Goal: Check status: Check status

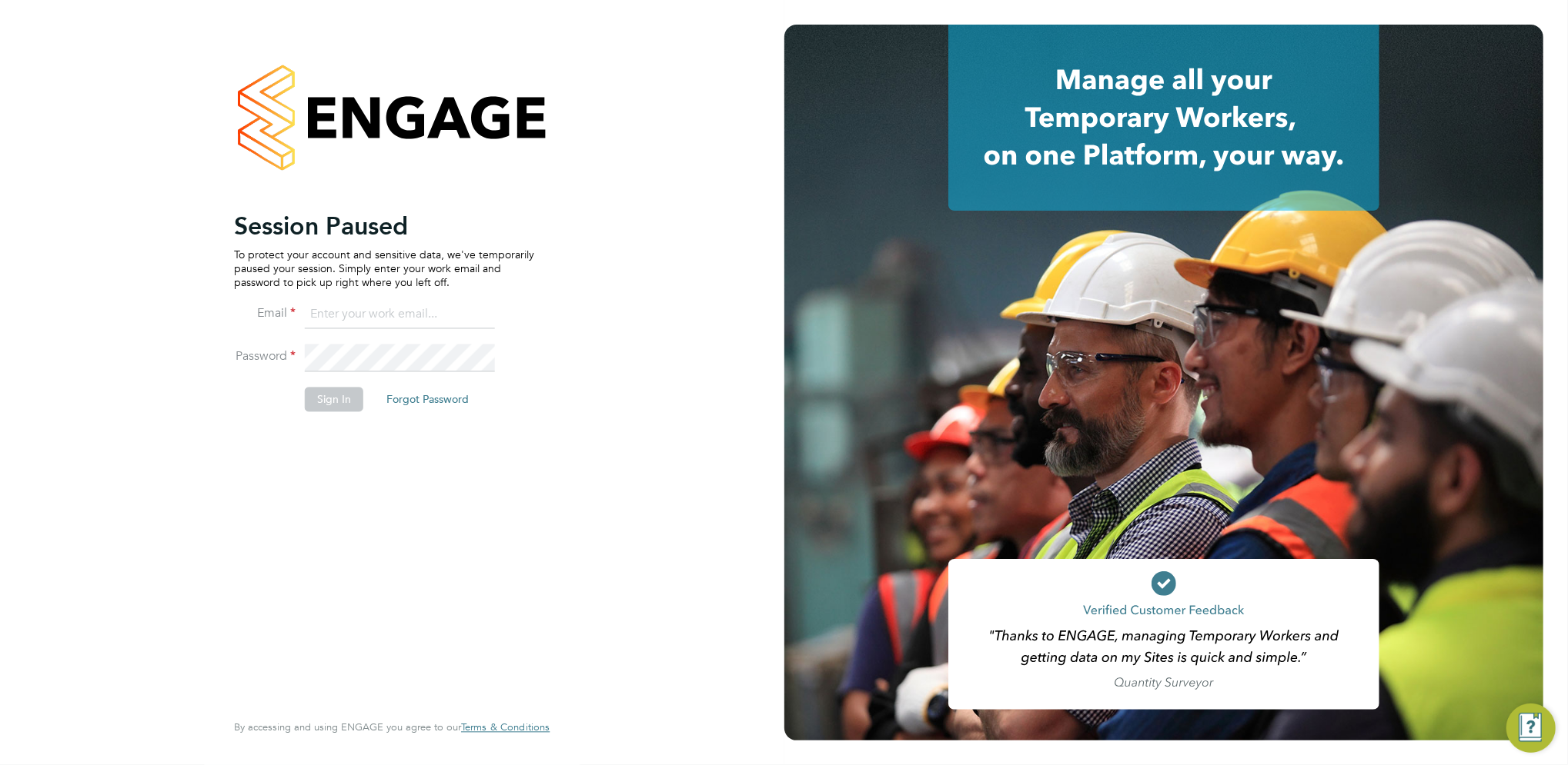
click at [364, 317] on input at bounding box center [399, 315] width 190 height 28
type input "[PERSON_NAME][EMAIL_ADDRESS][PERSON_NAME][DOMAIN_NAME]"
click at [330, 396] on button "Sign In" at bounding box center [333, 399] width 59 height 25
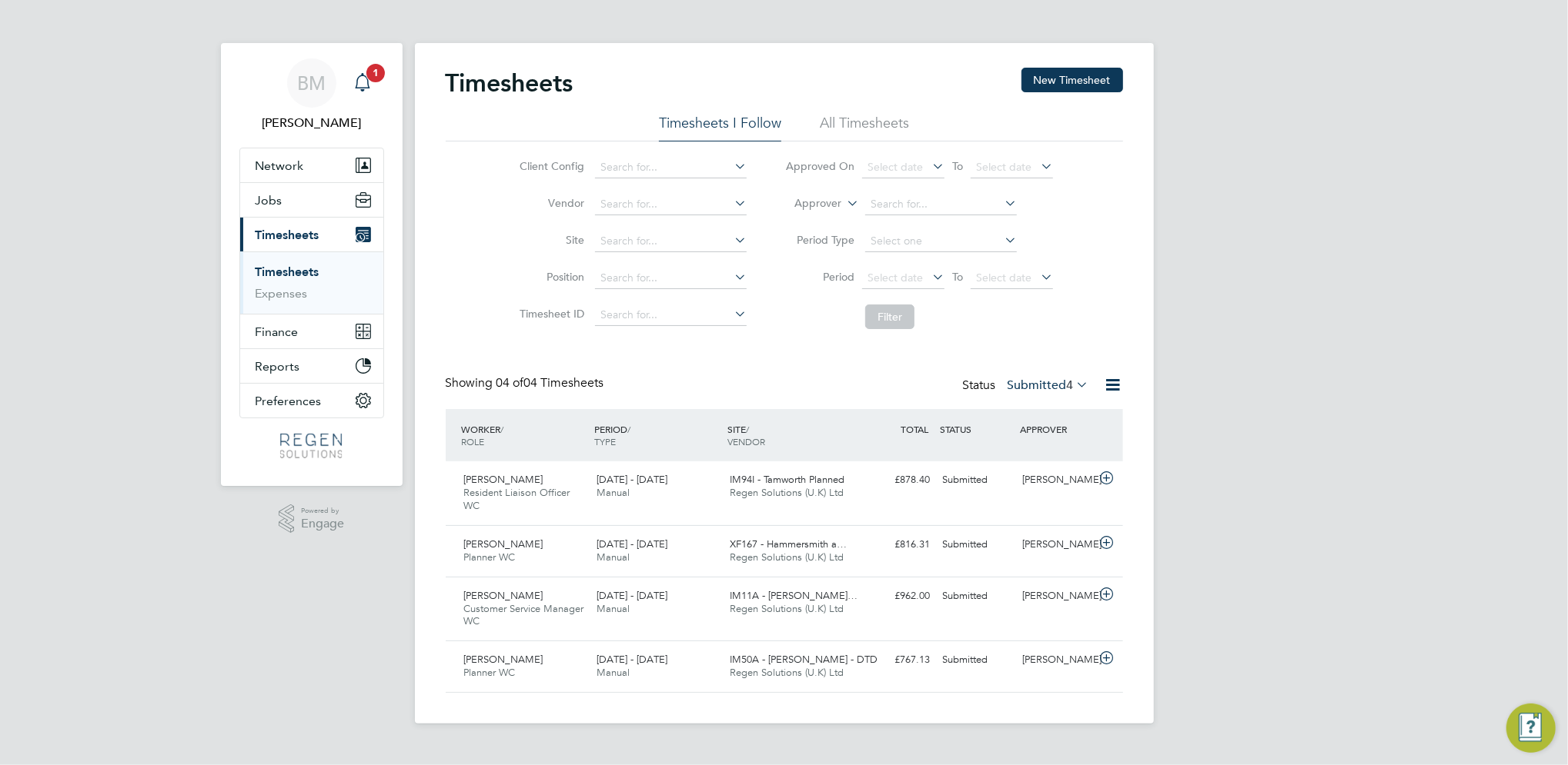
click at [364, 77] on icon "Main navigation" at bounding box center [362, 82] width 18 height 18
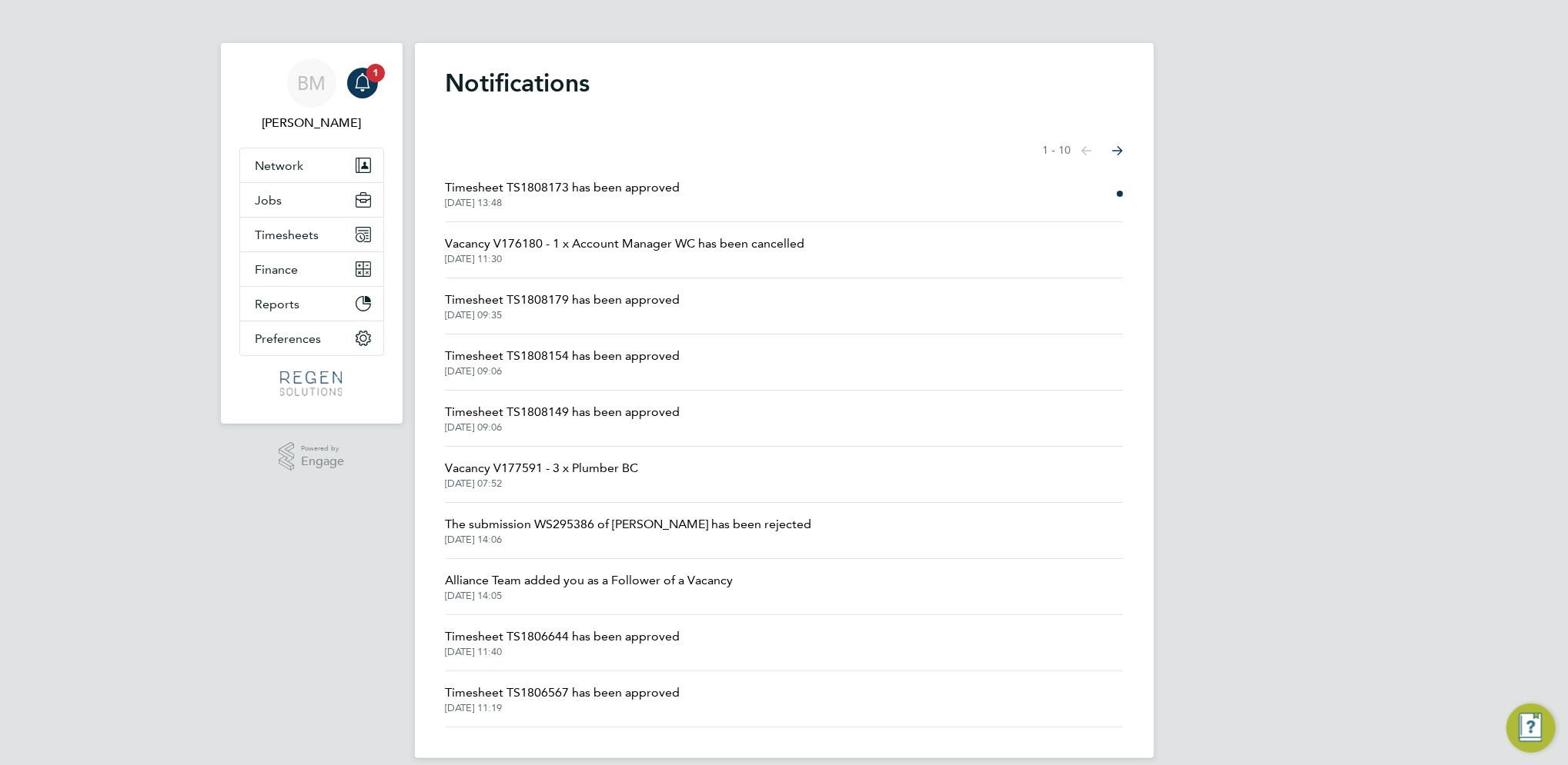
click at [602, 186] on span "Timesheet TS1808173 has been approved" at bounding box center [563, 187] width 234 height 18
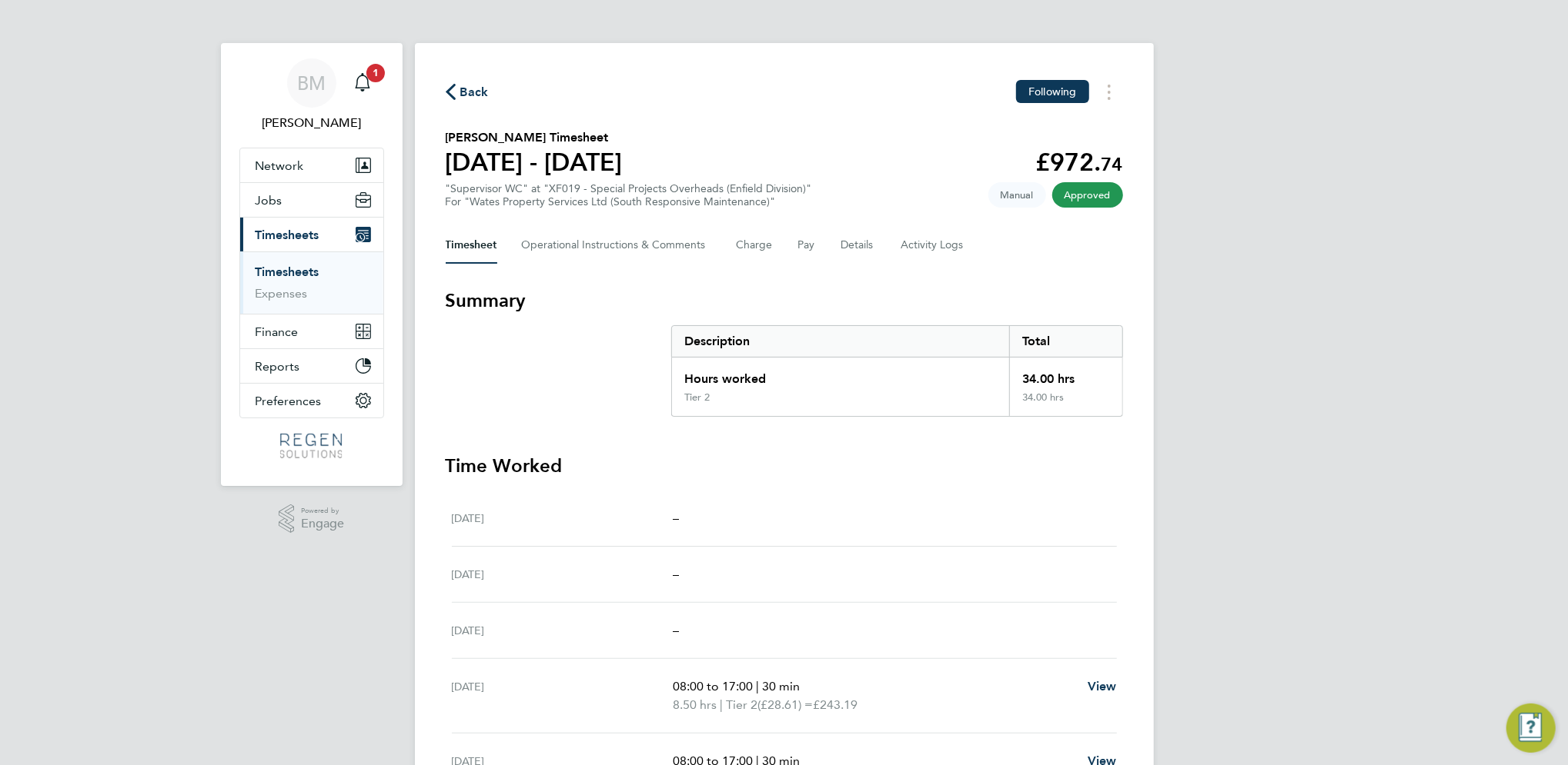
click at [290, 271] on link "Timesheets" at bounding box center [287, 272] width 64 height 14
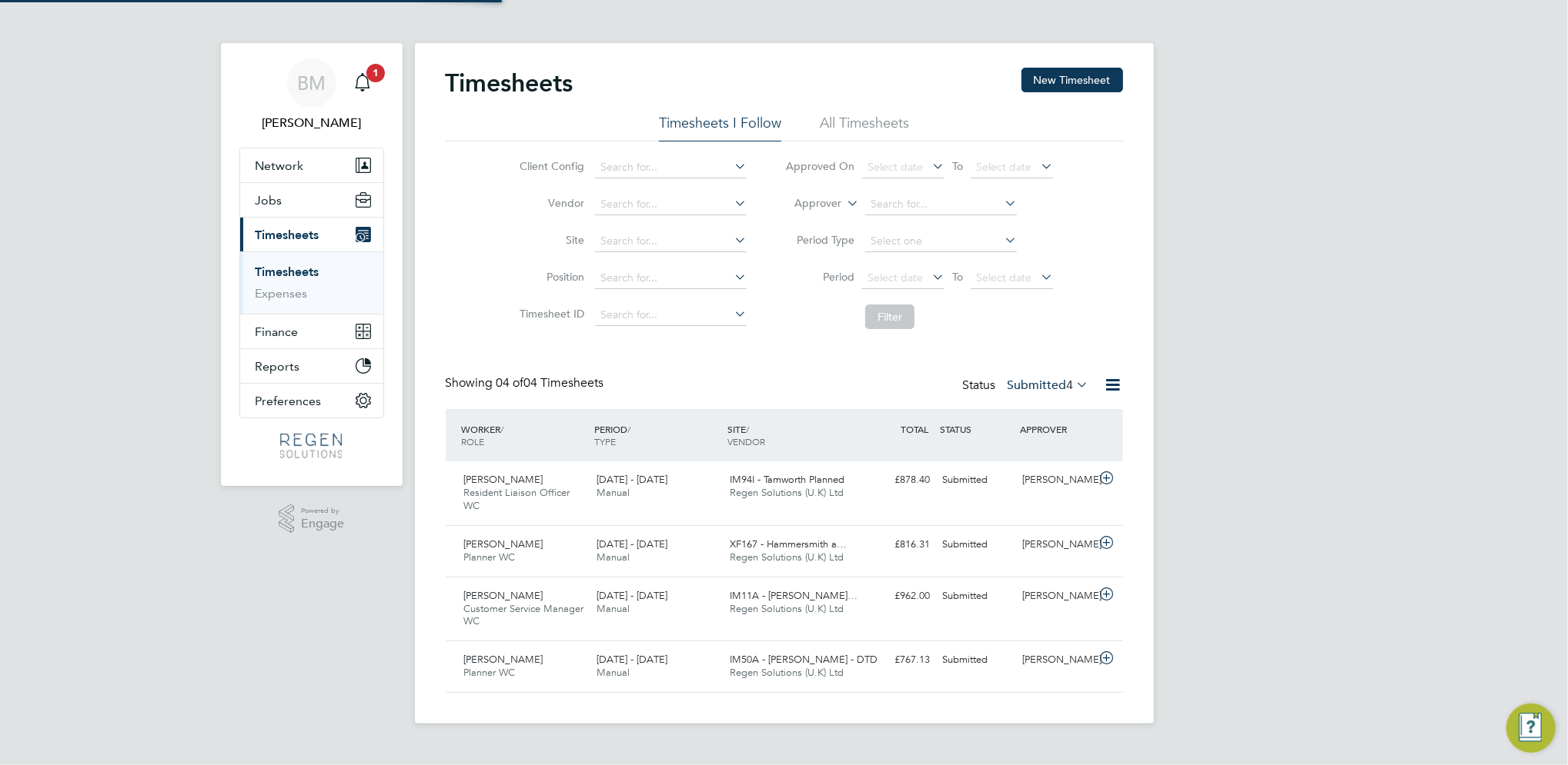
scroll to position [53, 133]
click at [1030, 394] on div "Status Submitted 4" at bounding box center [1027, 386] width 130 height 21
click at [1029, 386] on label "Submitted 4" at bounding box center [1048, 386] width 82 height 15
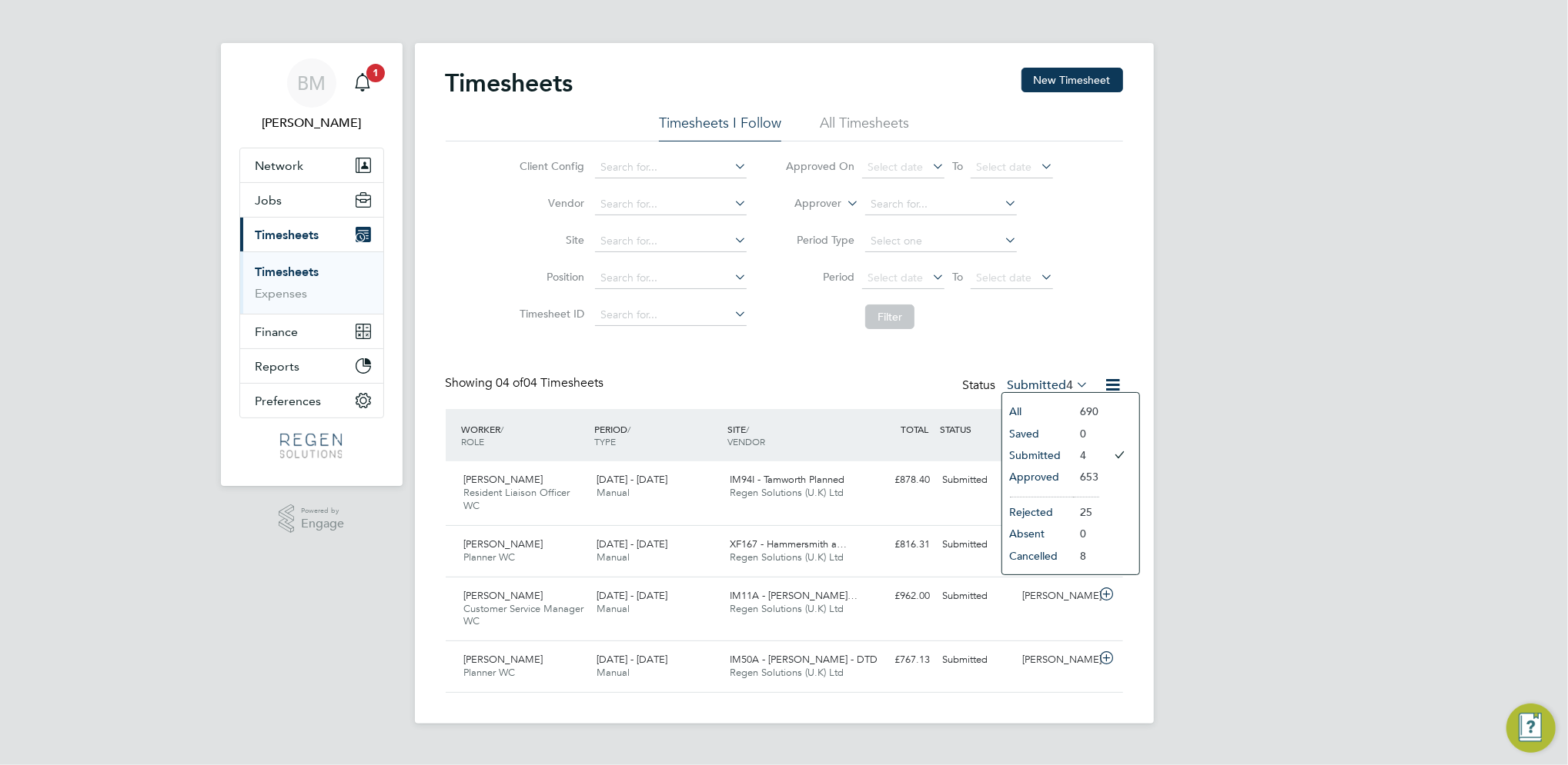
click at [1055, 475] on li "Approved" at bounding box center [1038, 477] width 71 height 21
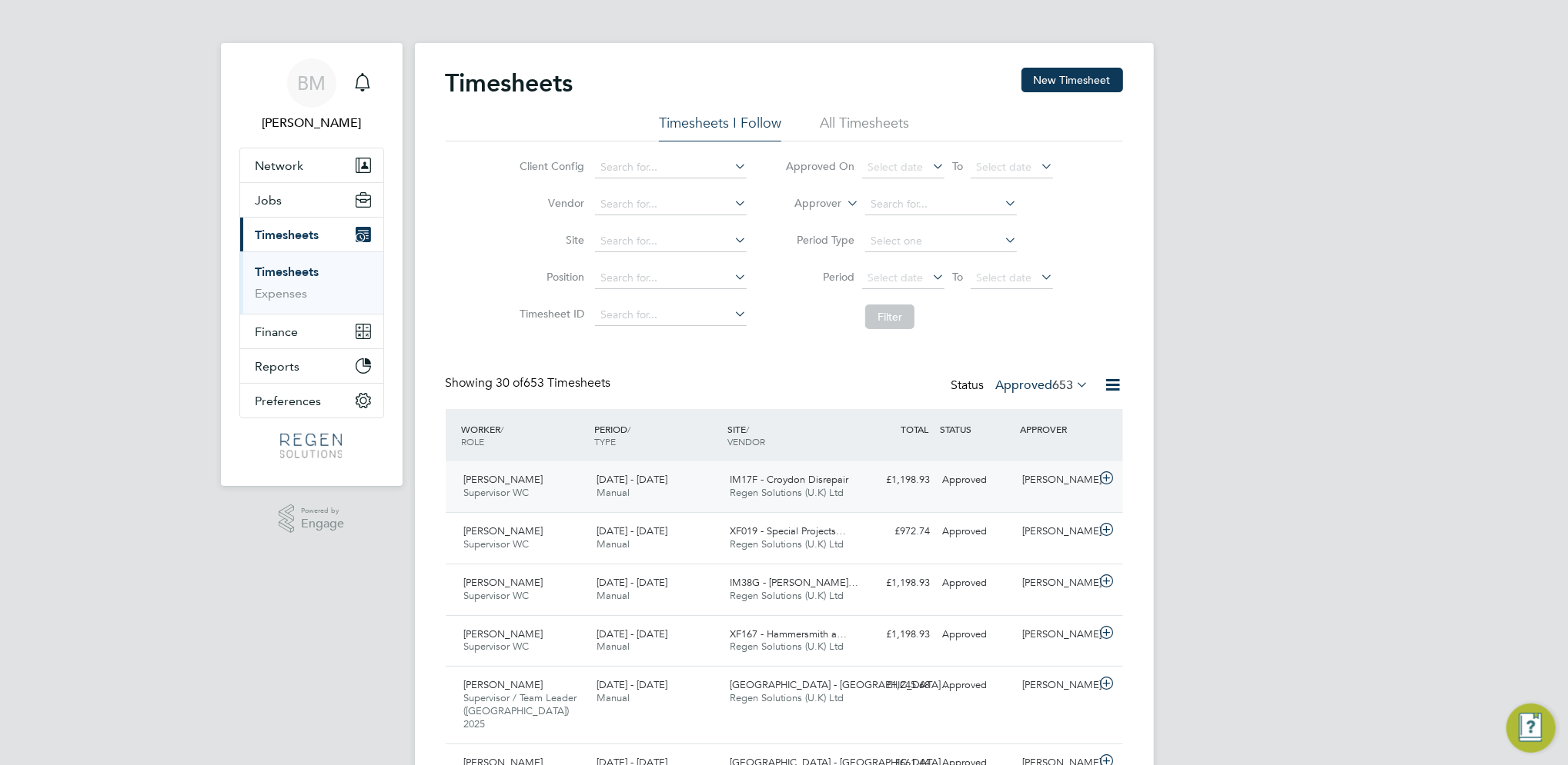
click at [533, 494] on div "[PERSON_NAME] Supervisor WC [DATE] - [DATE]" at bounding box center [524, 487] width 133 height 38
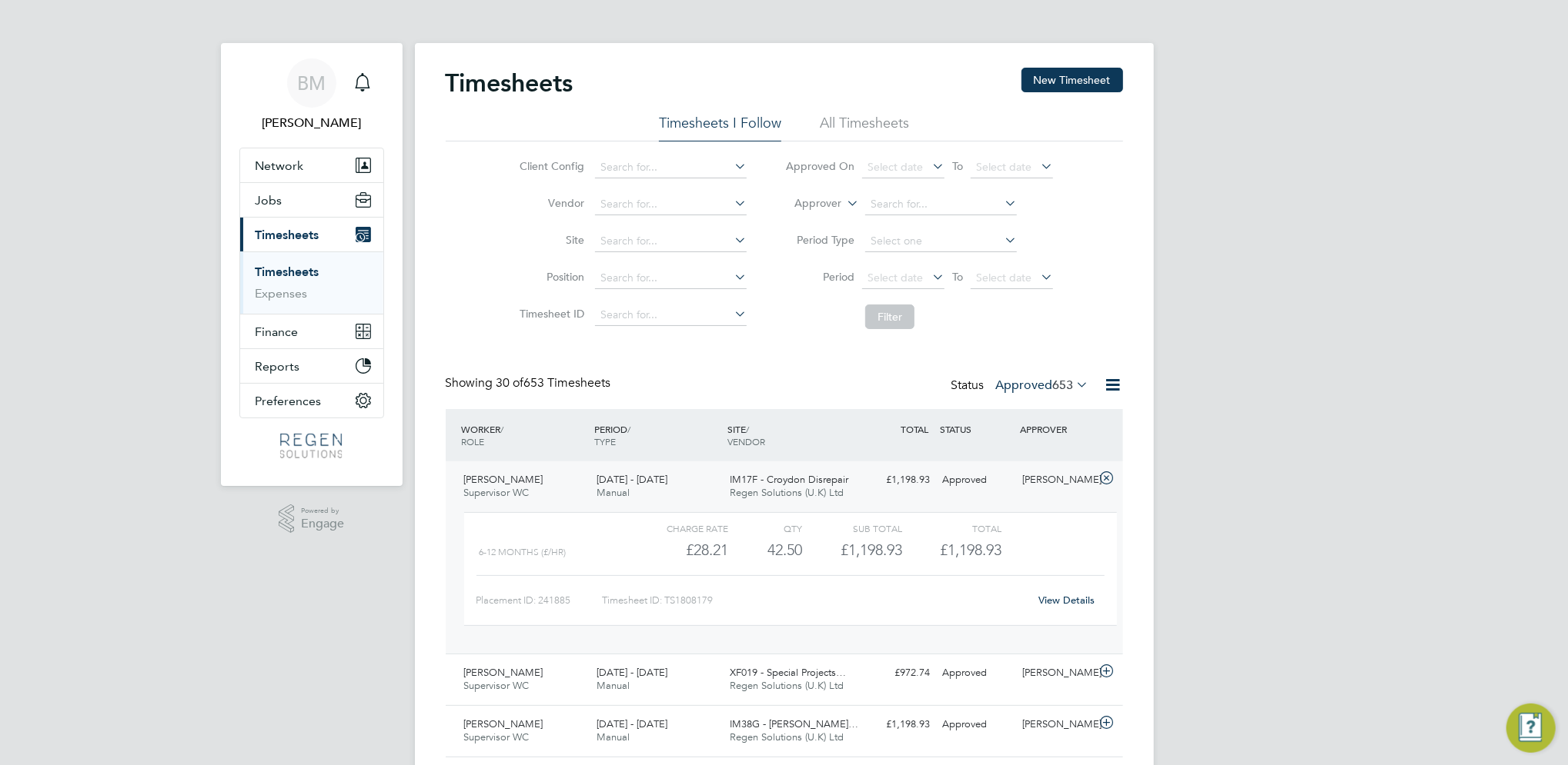
click at [558, 483] on div "[PERSON_NAME] Supervisor WC [DATE] - [DATE]" at bounding box center [524, 487] width 133 height 38
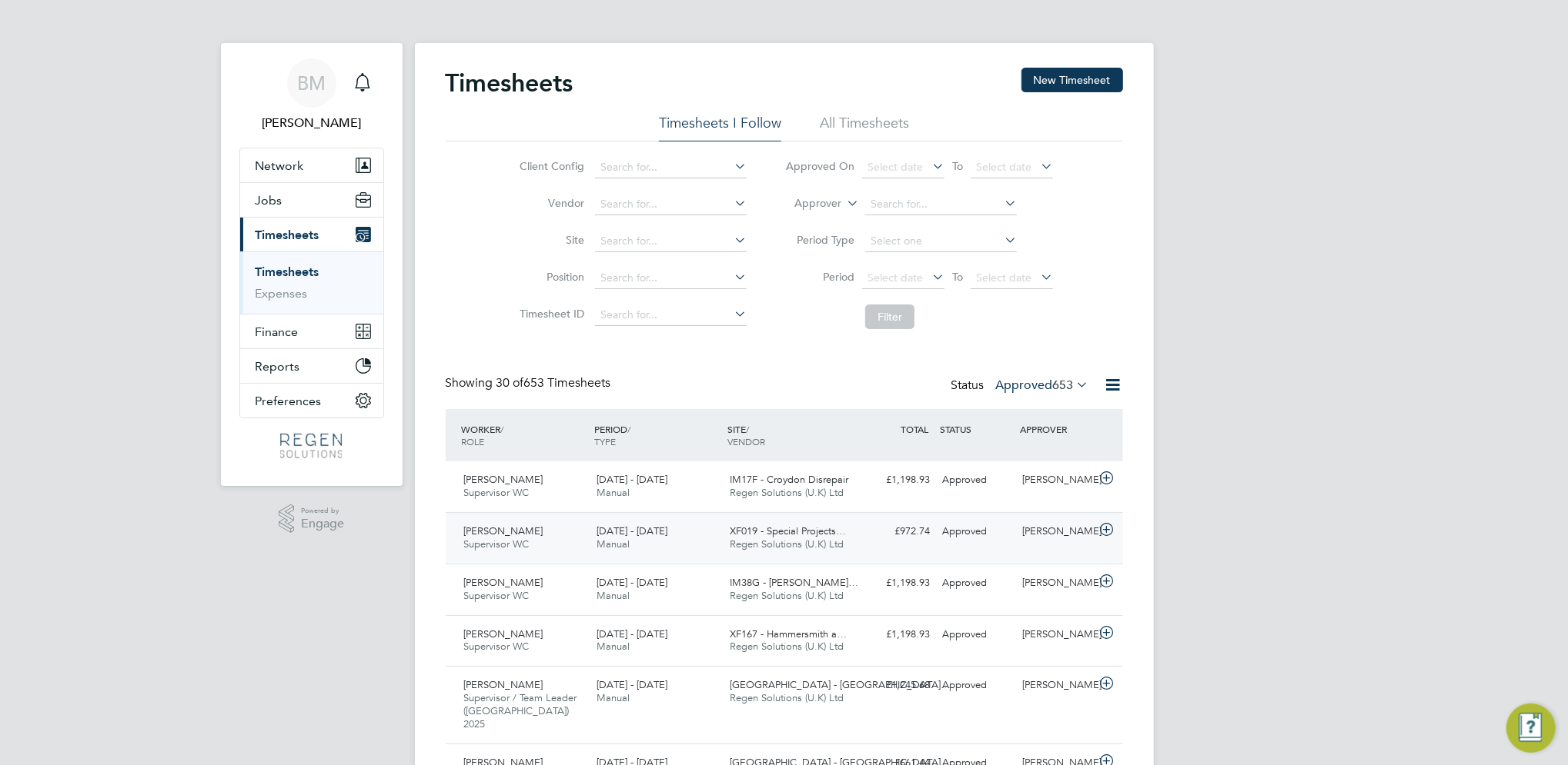
click at [516, 533] on span "[PERSON_NAME]" at bounding box center [503, 532] width 80 height 13
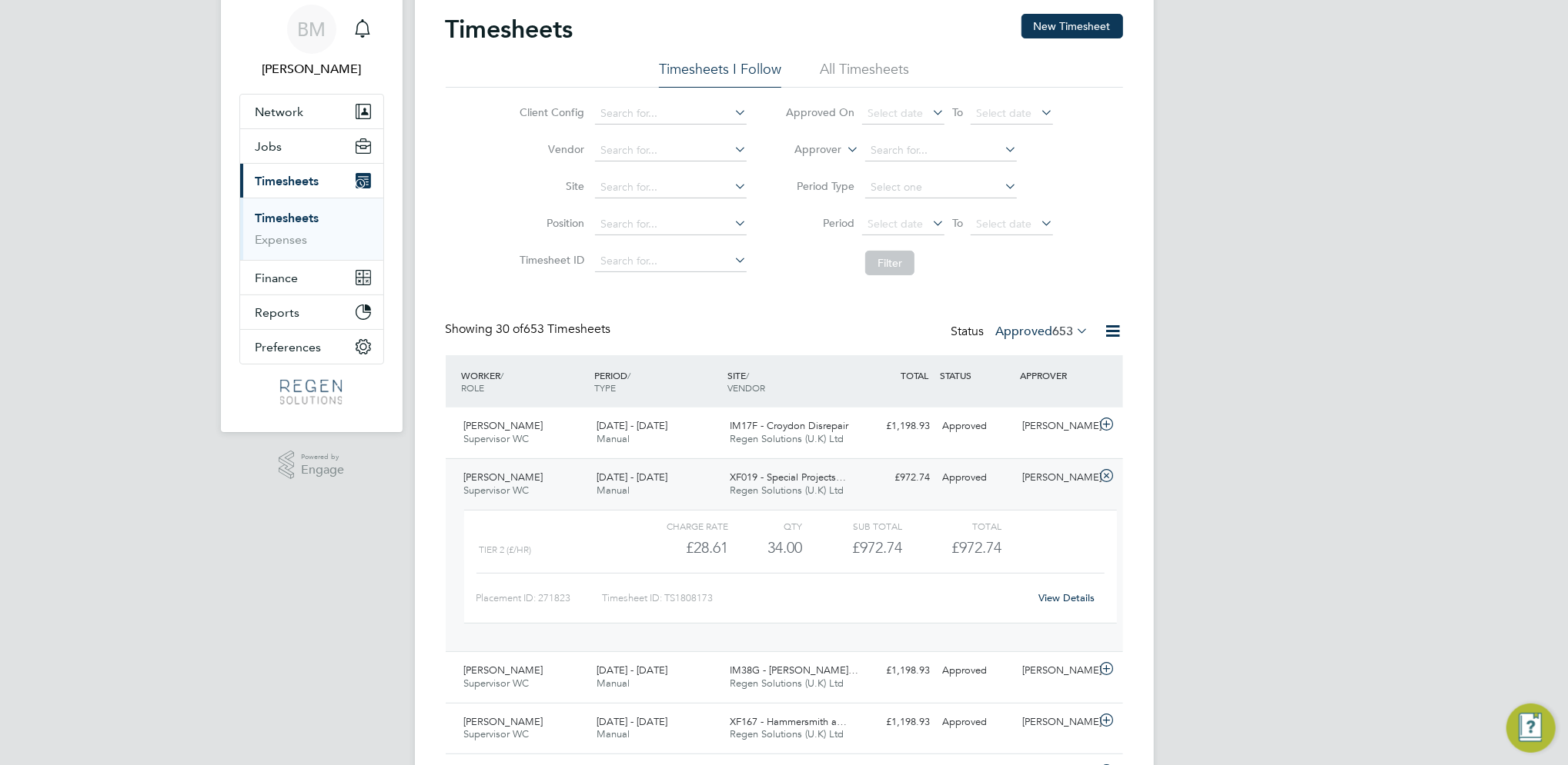
scroll to position [103, 0]
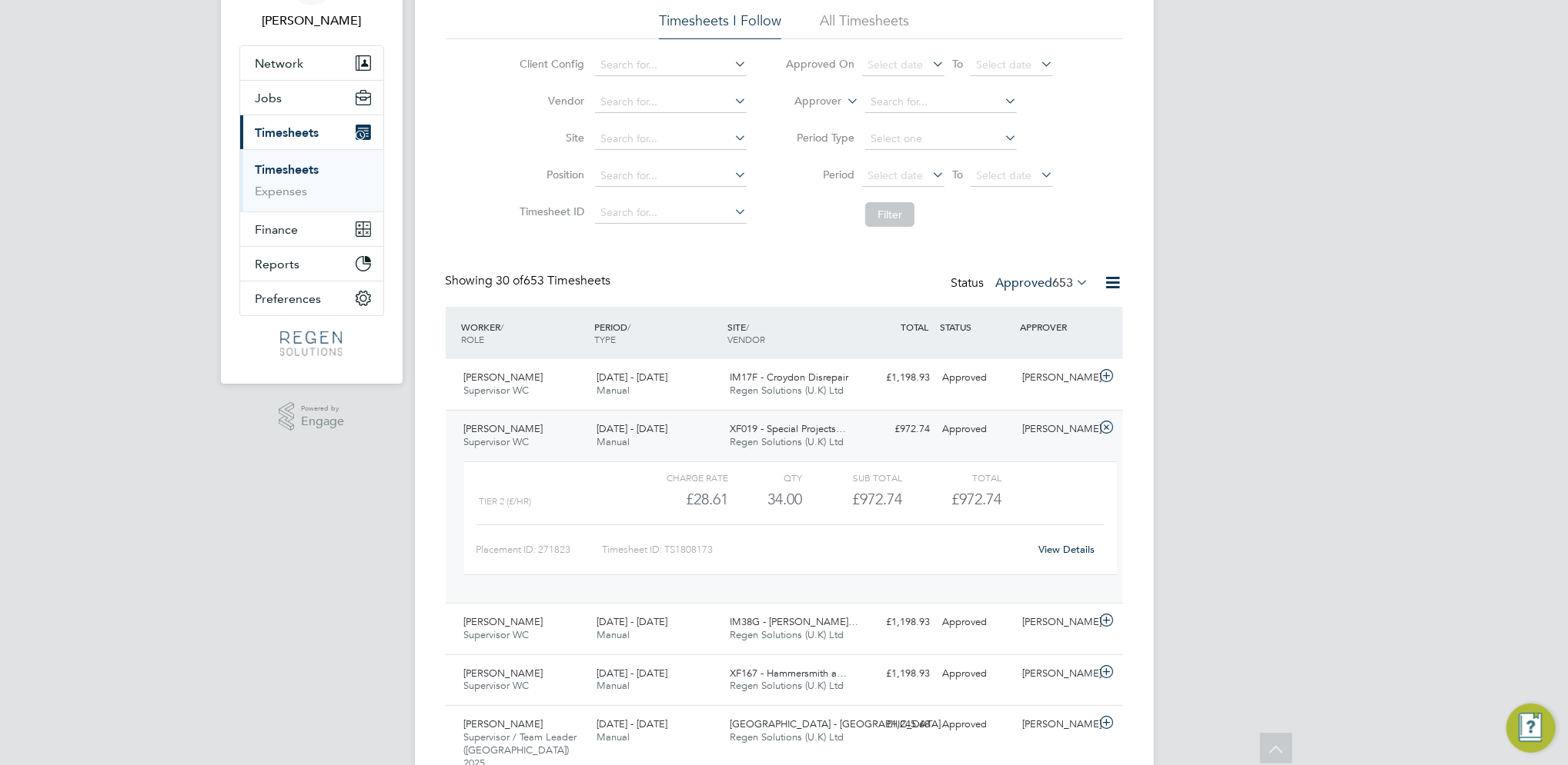
click at [563, 436] on div "[PERSON_NAME] Supervisor WC [DATE] - [DATE]" at bounding box center [524, 436] width 133 height 38
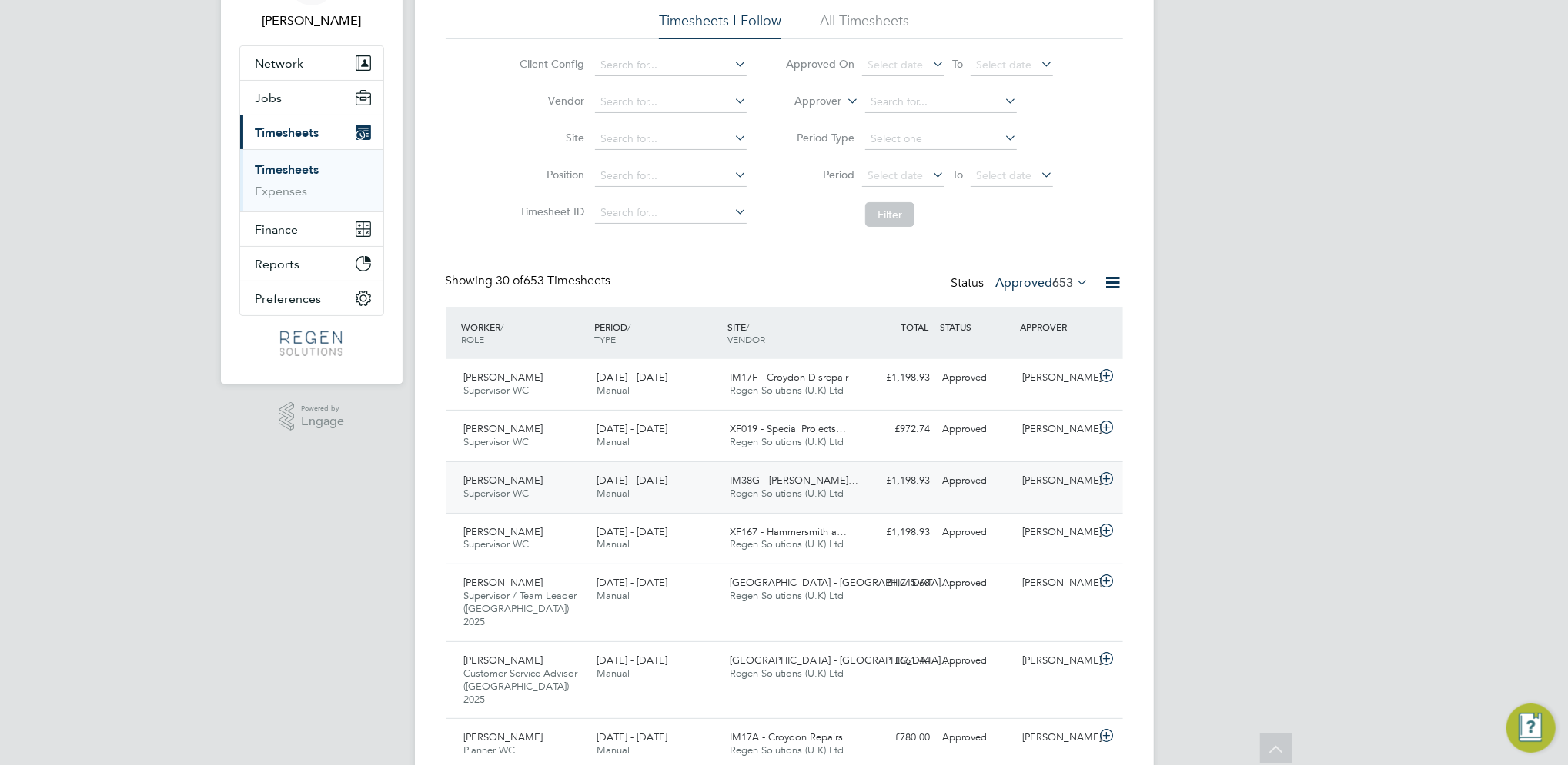
click at [541, 496] on div "Radu Budeanu Supervisor WC 16 - 22 Aug 2025" at bounding box center [524, 488] width 133 height 38
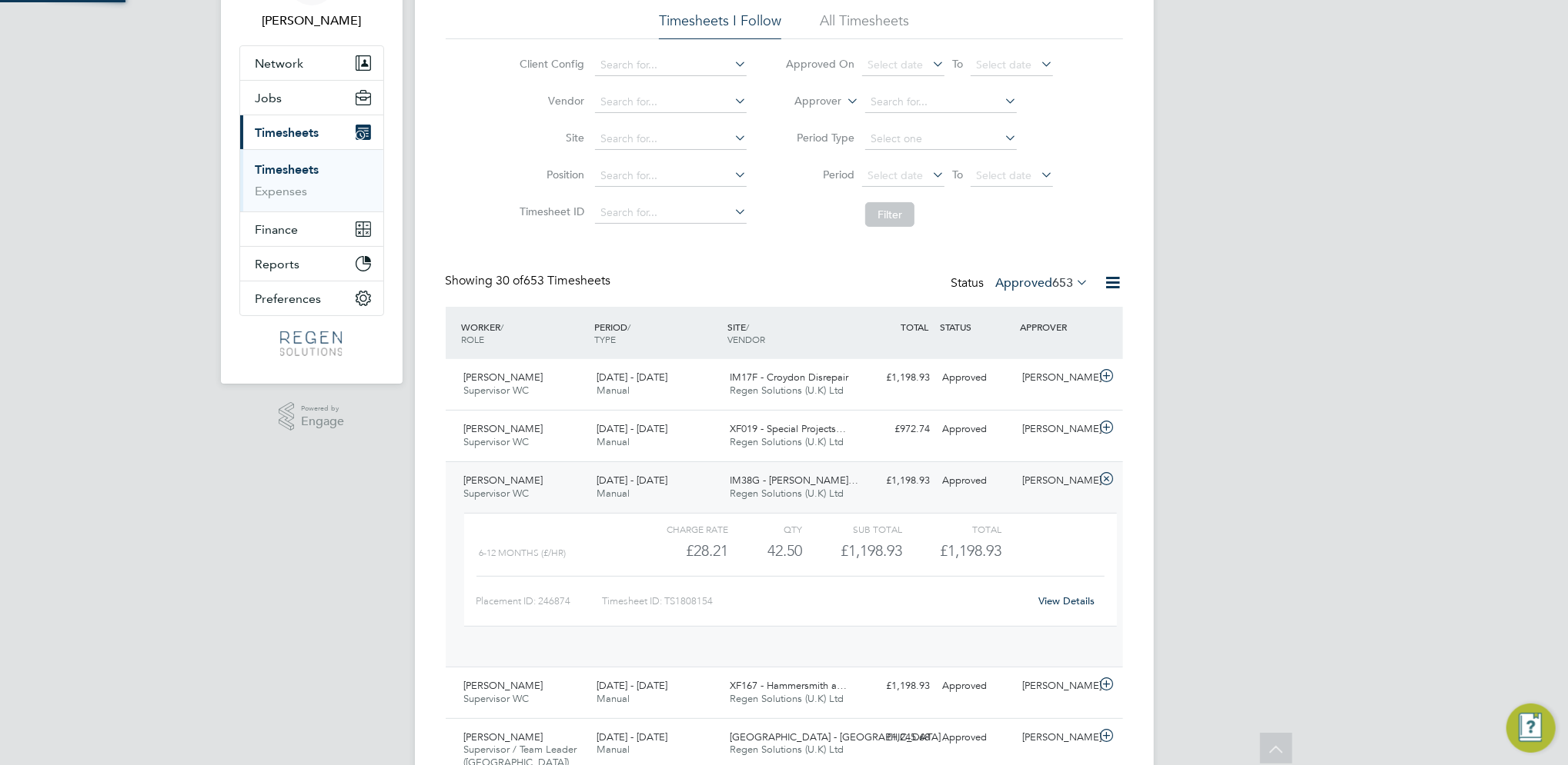
scroll to position [26, 149]
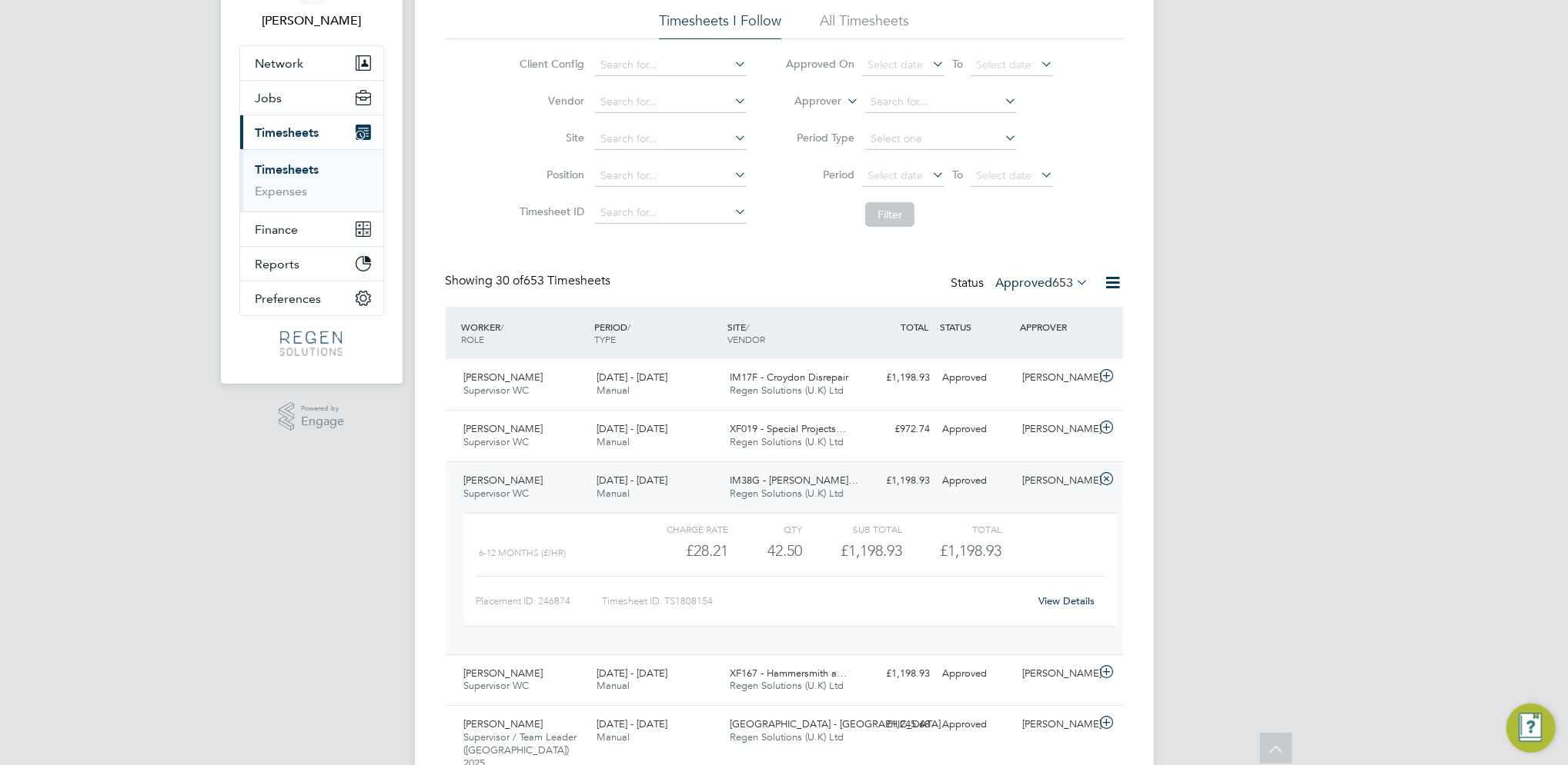
click at [535, 482] on div "Radu Budeanu Supervisor WC 16 - 22 Aug 2025" at bounding box center [524, 488] width 133 height 38
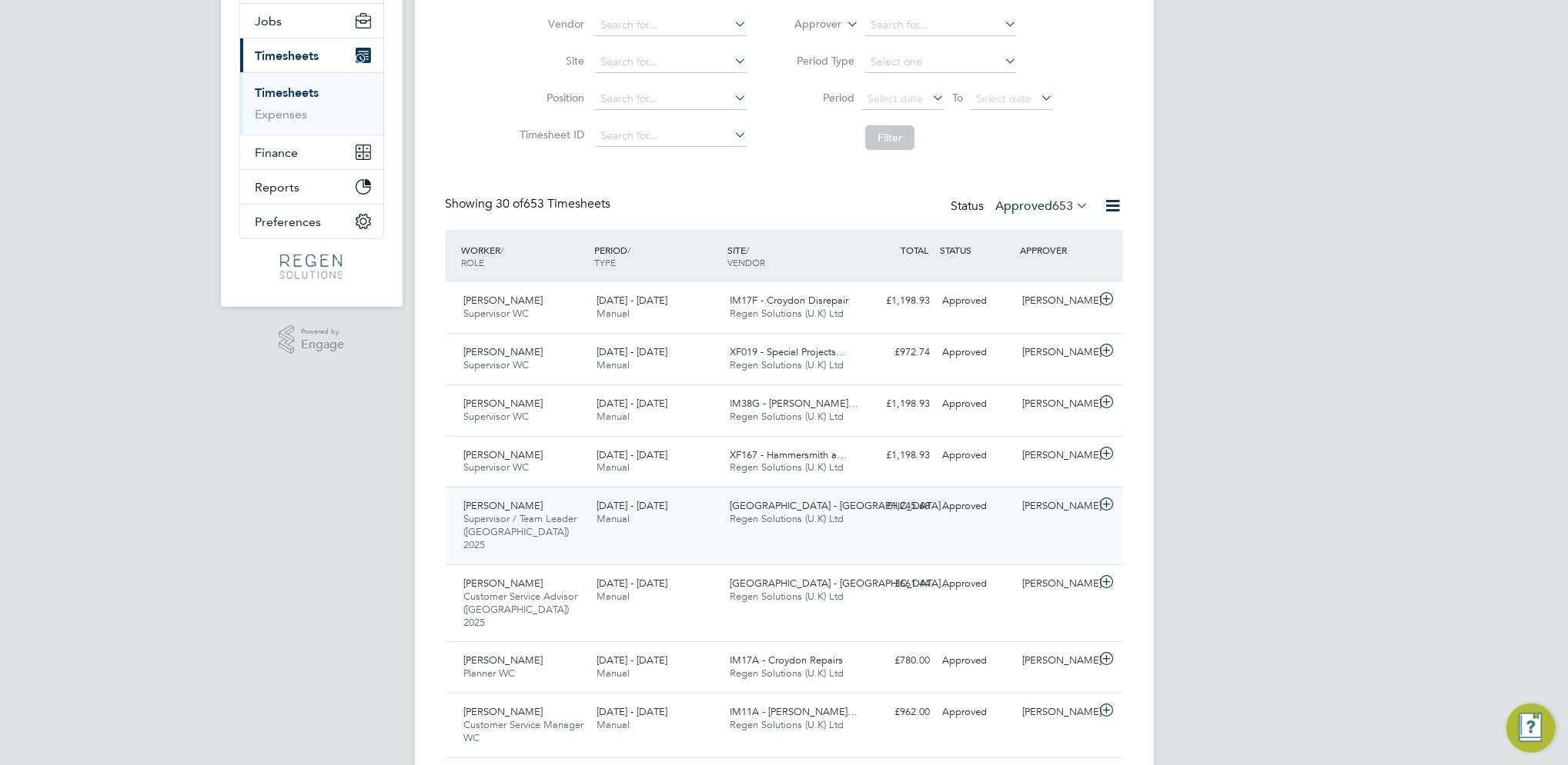
scroll to position [204, 0]
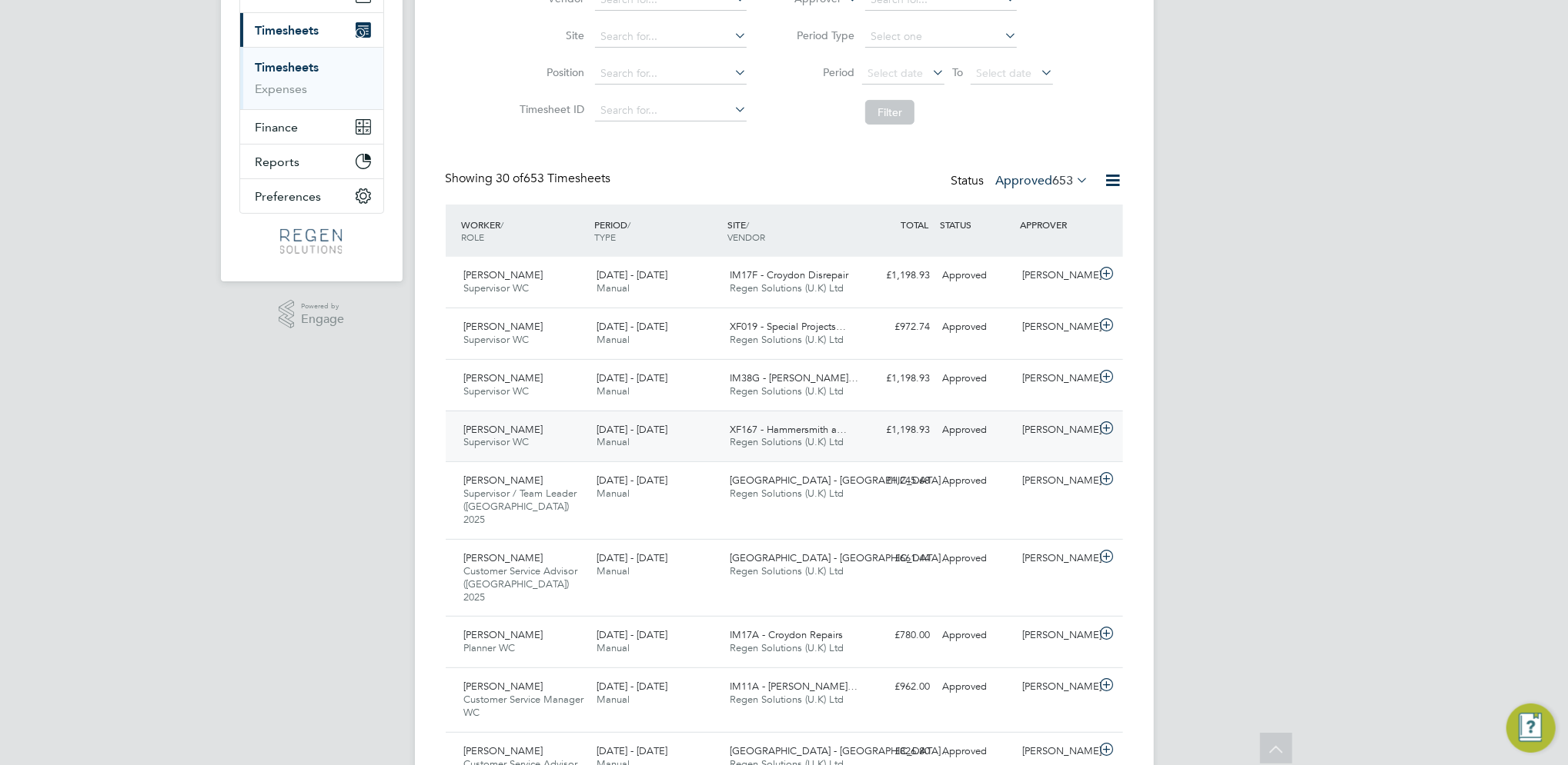
click at [514, 421] on div "Caroline Toll Supervisor WC 16 - 22 Aug 2025" at bounding box center [524, 437] width 133 height 38
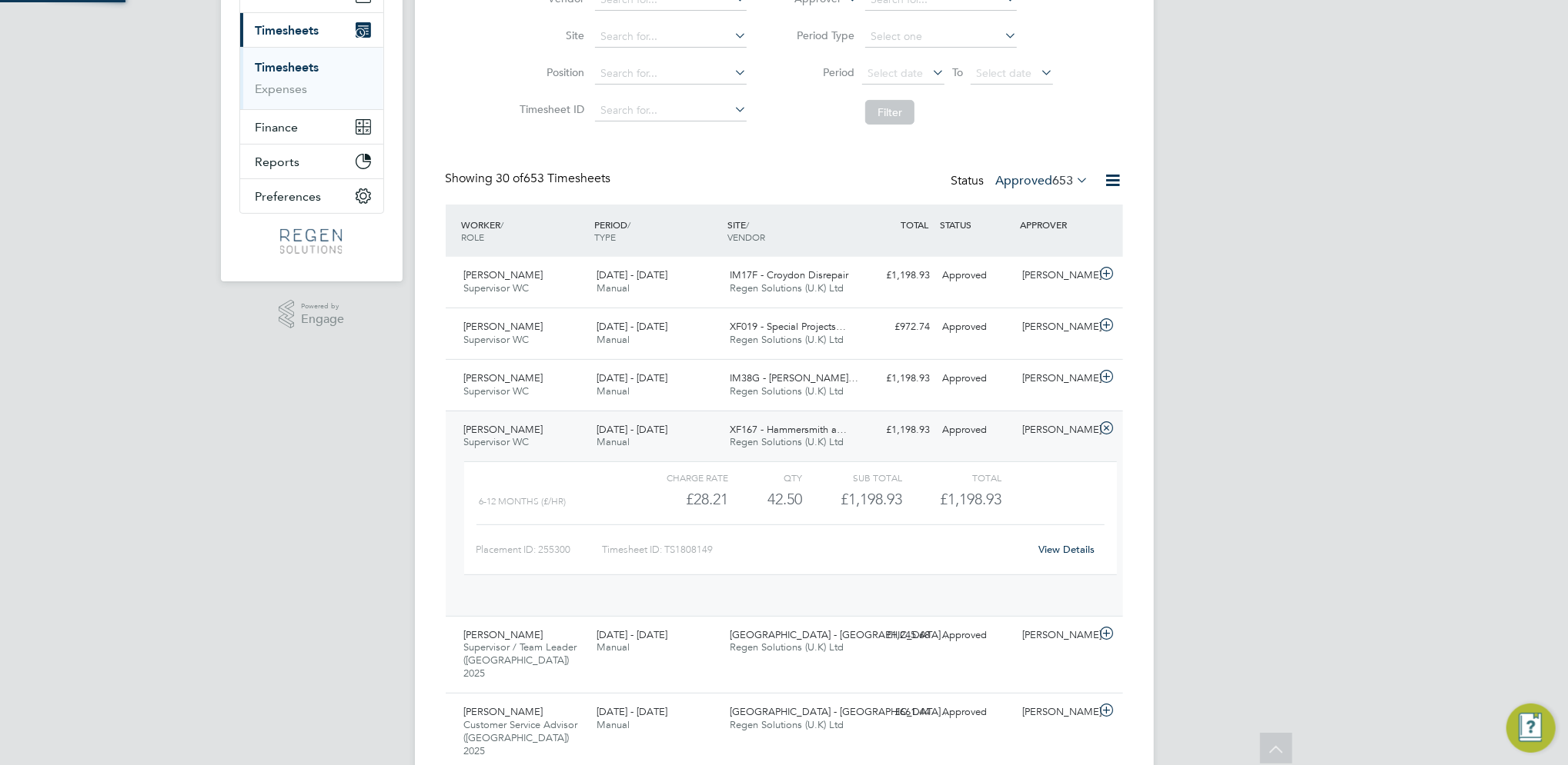
scroll to position [26, 149]
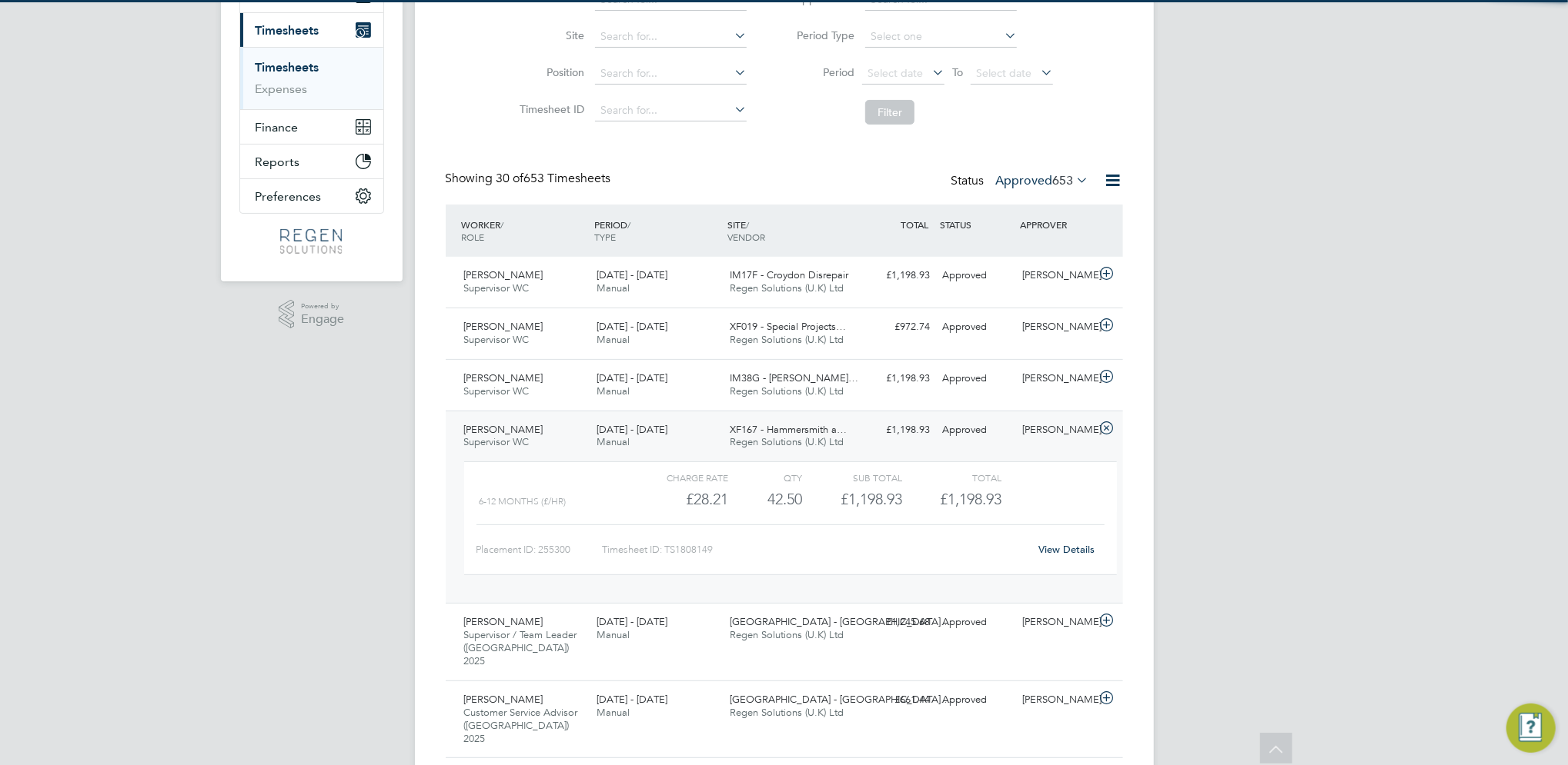
click at [514, 432] on span "Caroline Toll" at bounding box center [503, 430] width 80 height 13
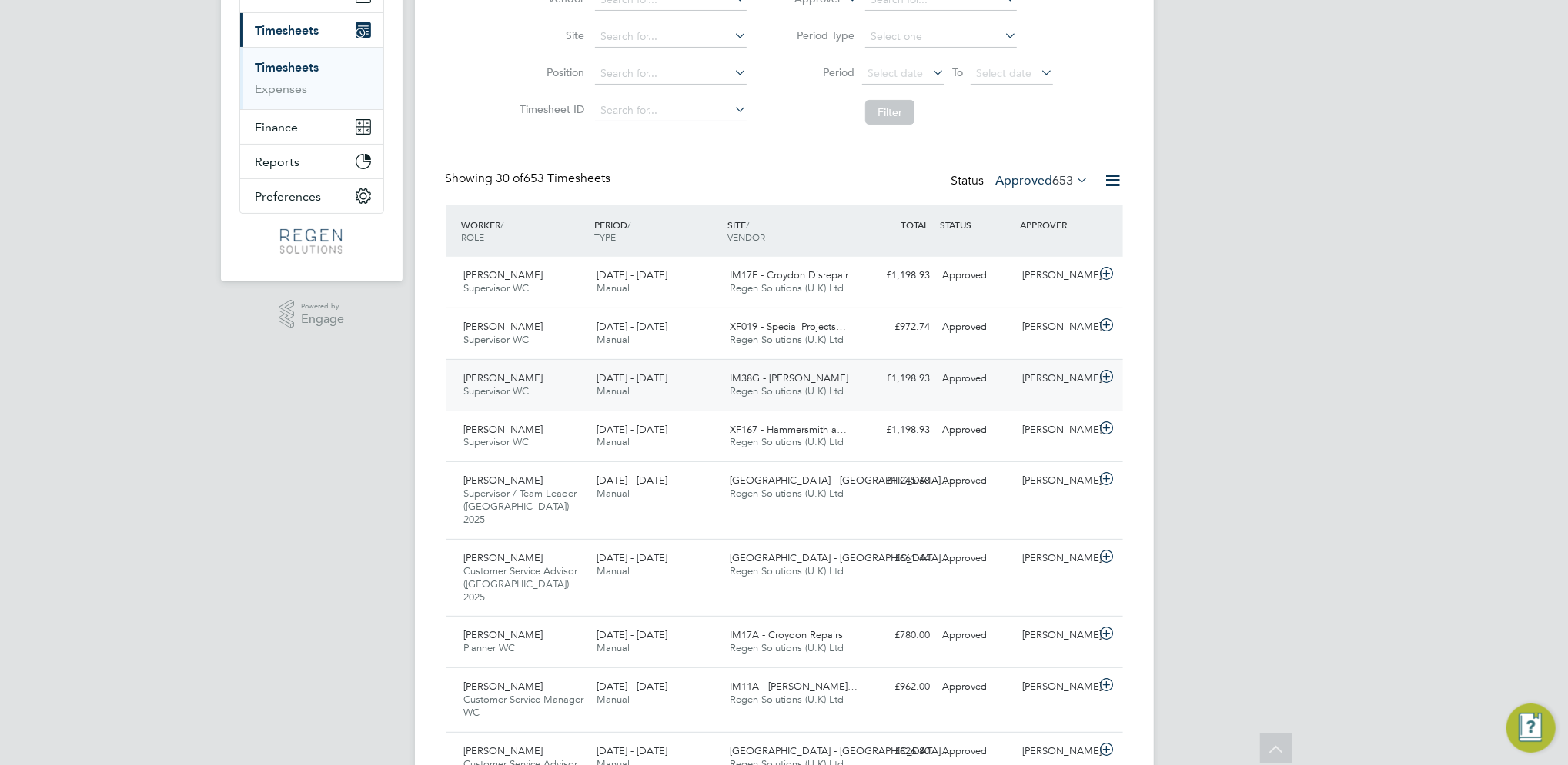
click at [542, 394] on div "Radu Budeanu Supervisor WC 16 - 22 Aug 2025" at bounding box center [524, 386] width 133 height 38
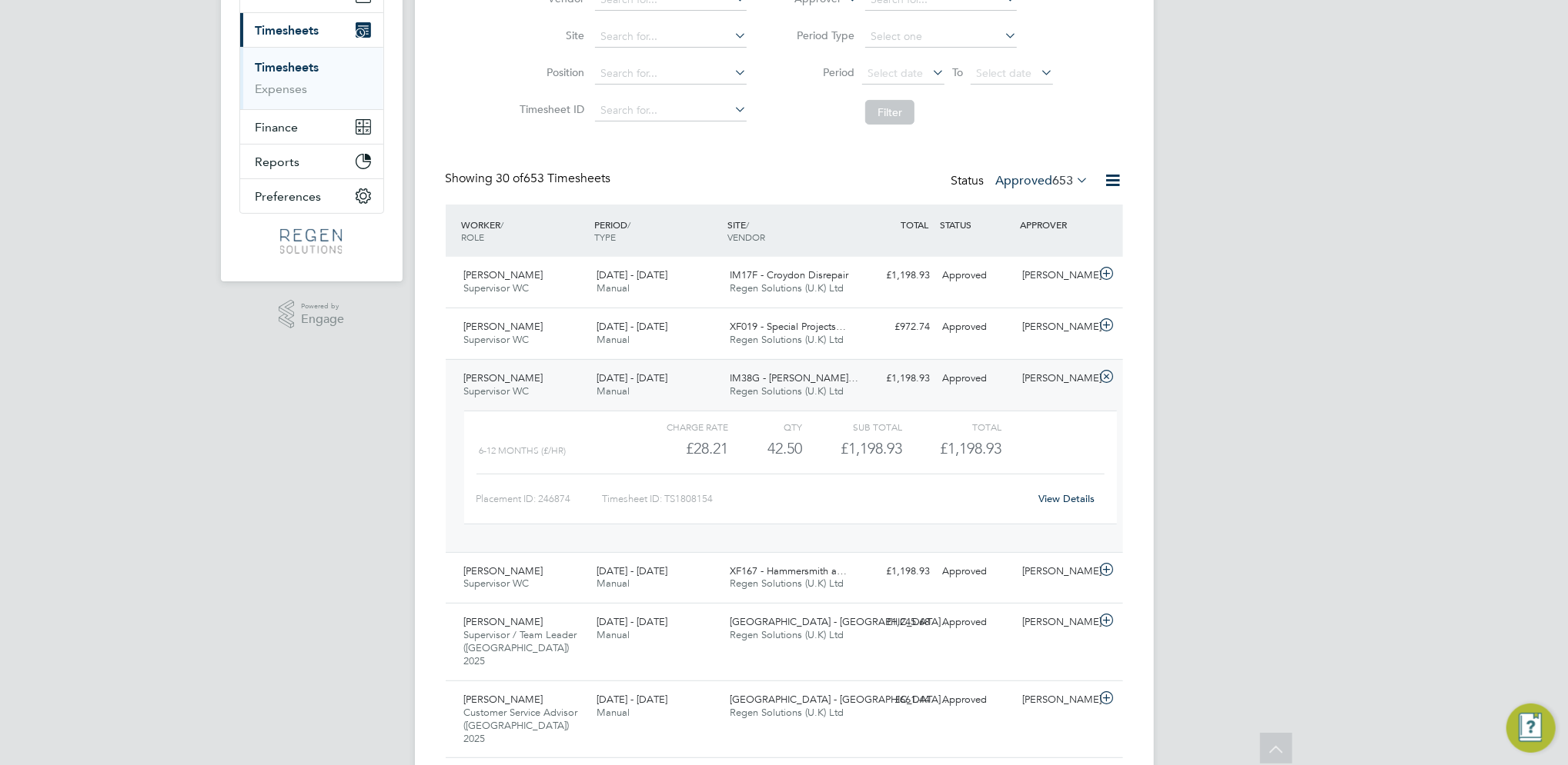
click at [560, 386] on div "Radu Budeanu Supervisor WC 16 - 22 Aug 2025" at bounding box center [524, 386] width 133 height 38
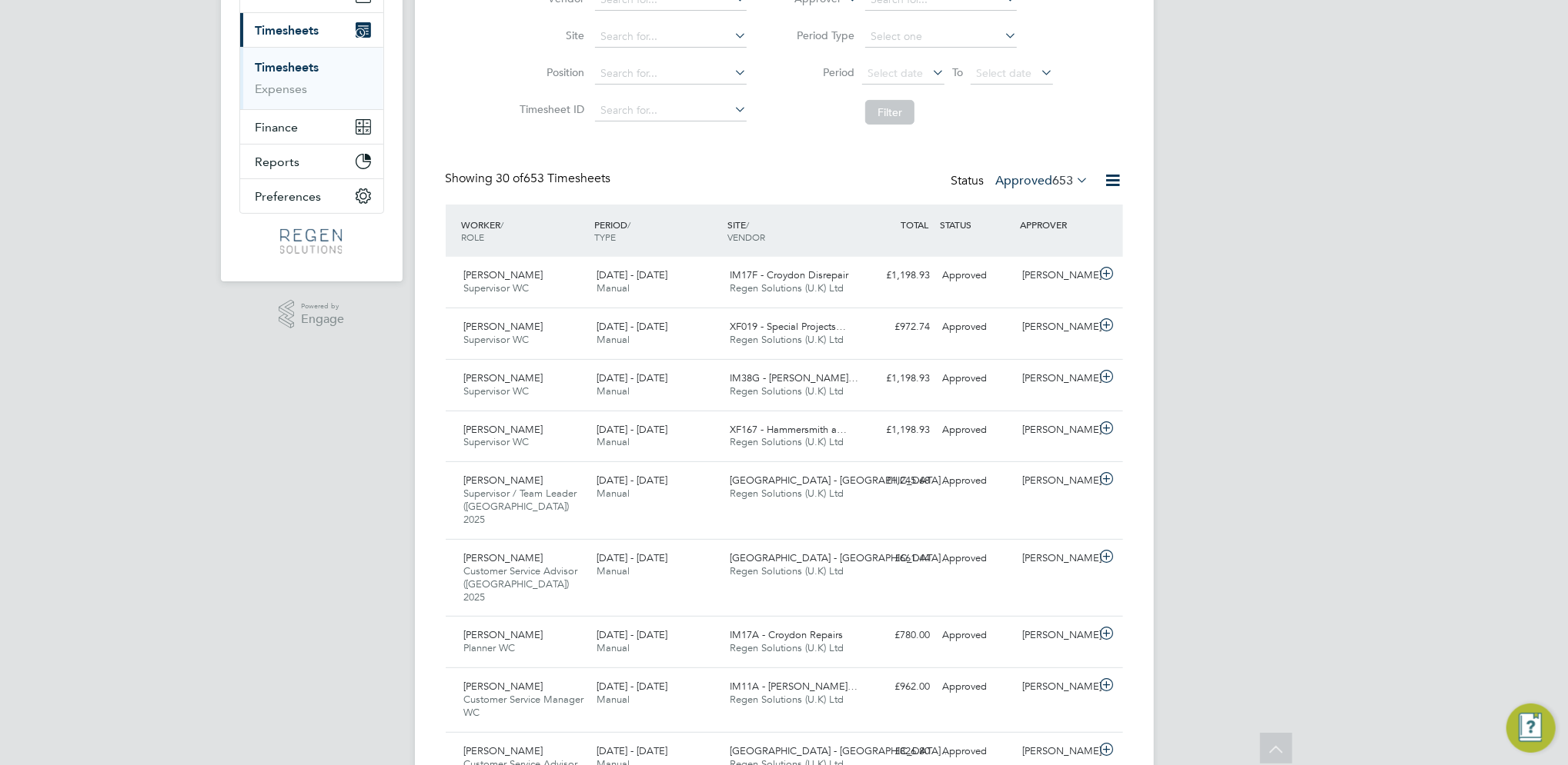
click at [322, 71] on li "Timesheets" at bounding box center [313, 71] width 115 height 21
click at [302, 69] on link "Timesheets" at bounding box center [287, 67] width 64 height 14
